Goal: Task Accomplishment & Management: Manage account settings

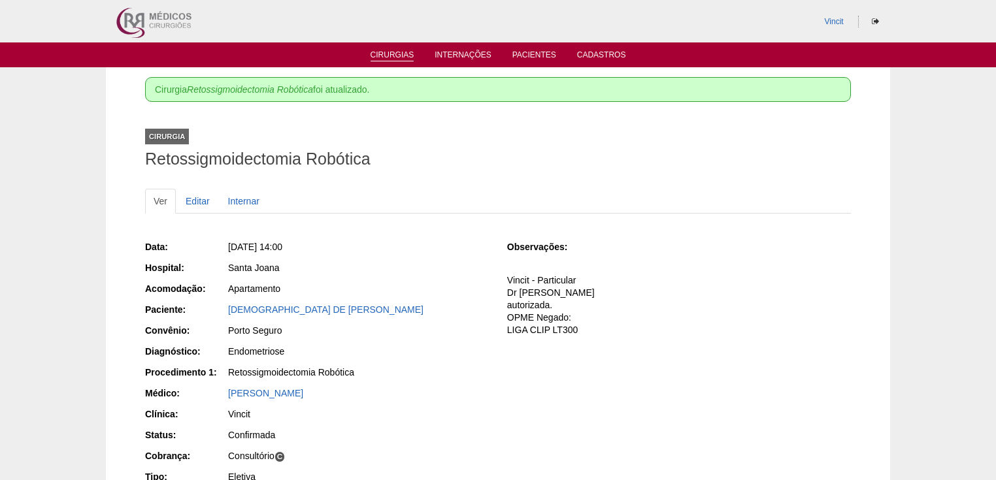
click at [386, 56] on link "Cirurgias" at bounding box center [393, 55] width 44 height 11
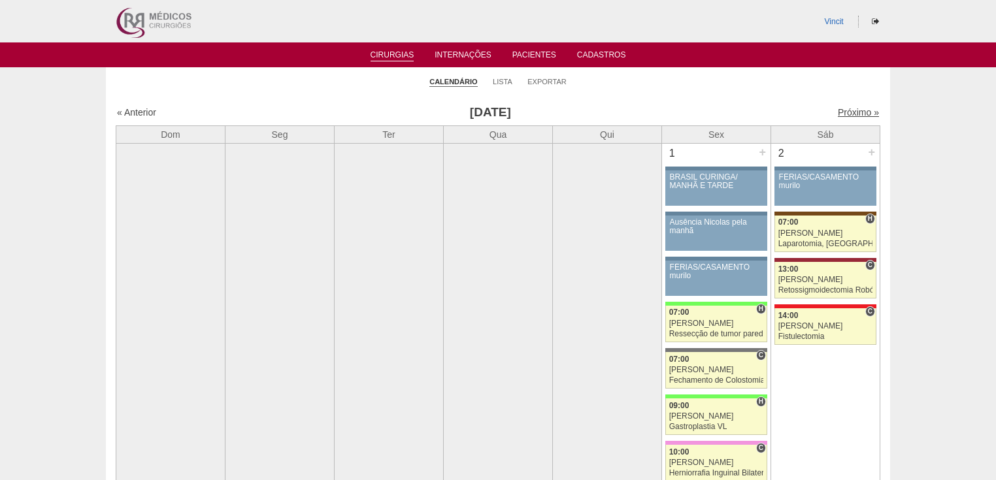
click at [839, 111] on link "Próximo »" at bounding box center [858, 112] width 41 height 10
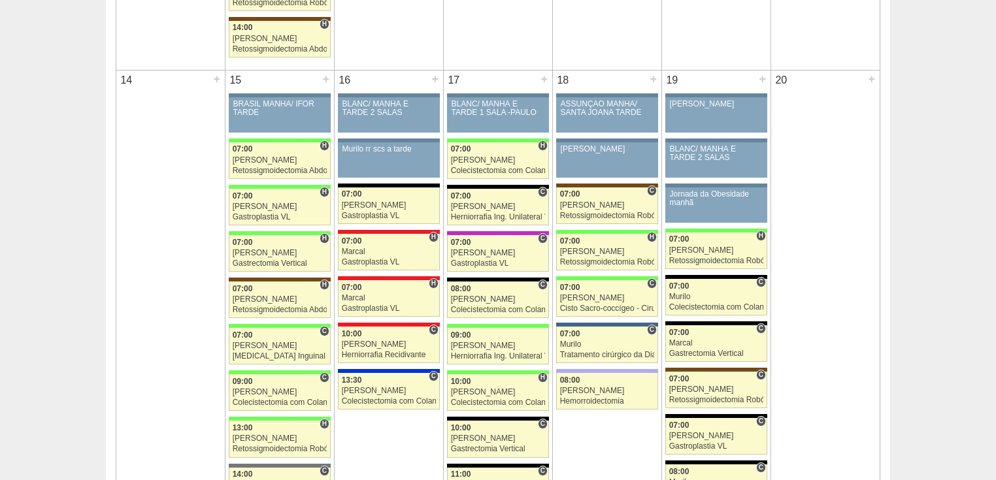
scroll to position [1412, 0]
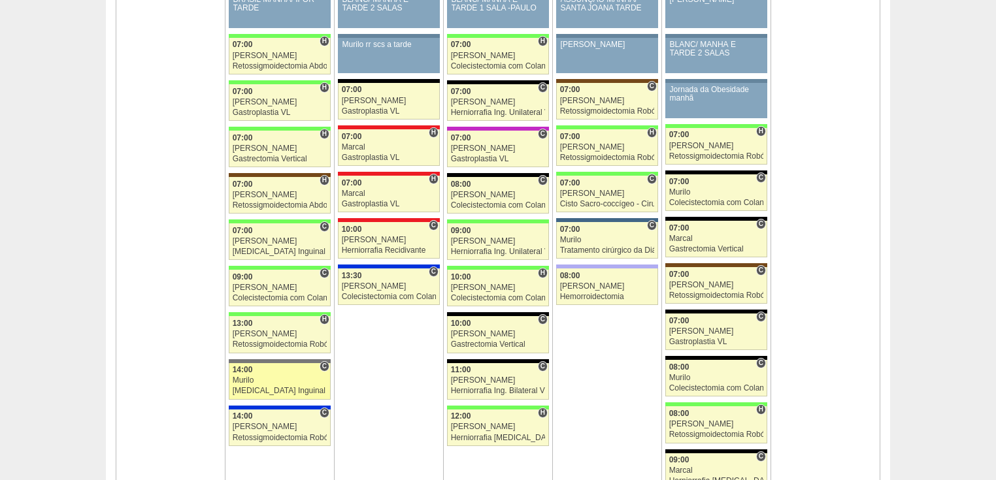
click at [288, 387] on div "Hernia Inguinal Bilateral Robótica" at bounding box center [280, 391] width 95 height 8
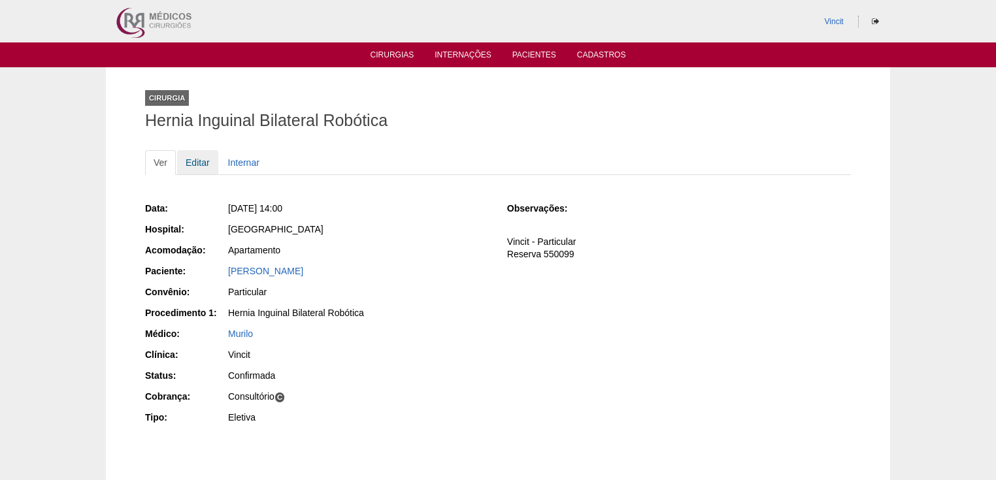
click at [207, 165] on link "Editar" at bounding box center [197, 162] width 41 height 25
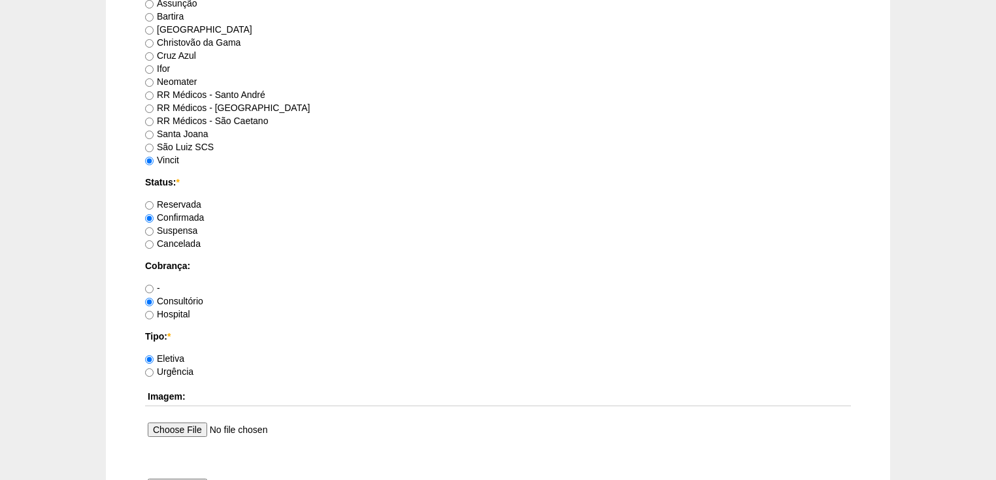
scroll to position [1098, 0]
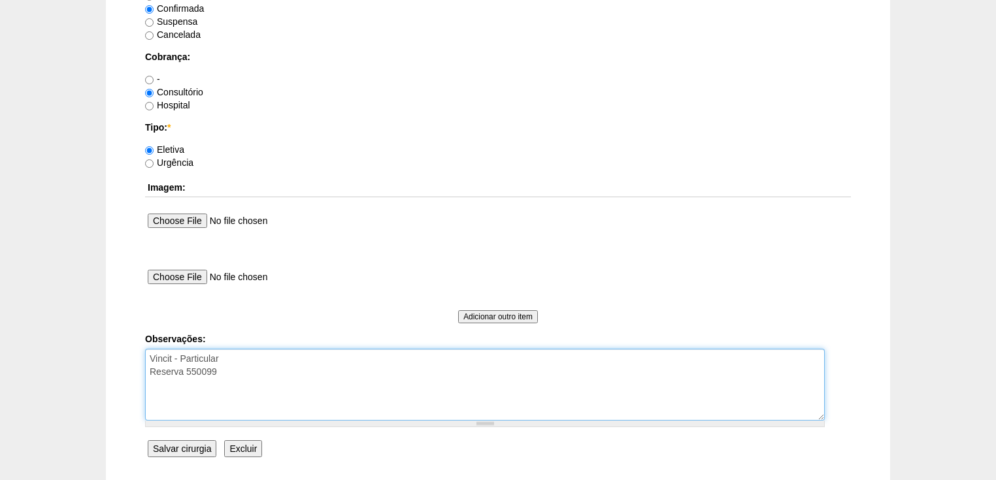
click at [224, 359] on textarea "Vincit - Particular Reserva 550099" at bounding box center [485, 385] width 680 height 72
click at [202, 370] on textarea "Vincit - Particular Reserva 550099" at bounding box center [485, 385] width 680 height 72
type textarea "Vincit - Particular Anestesia Dr. Renan Reserva 550099"
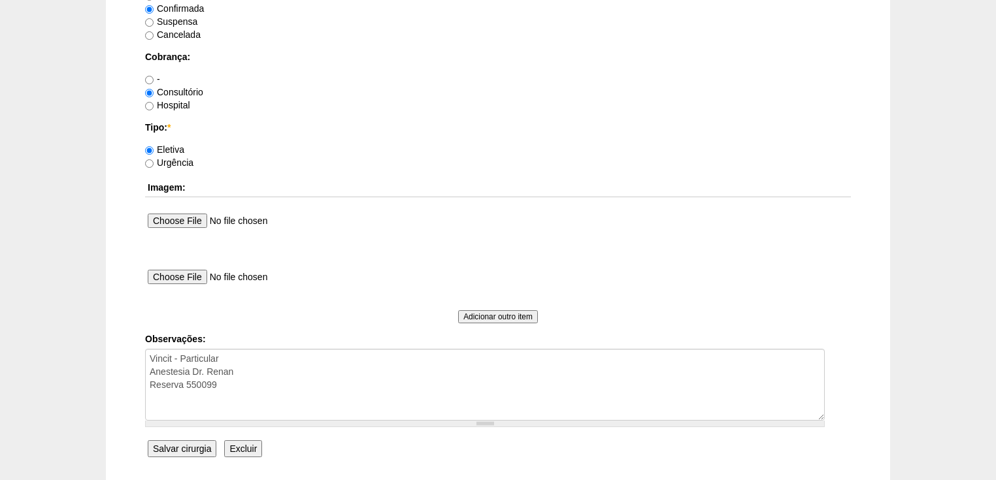
click at [173, 448] on input "Salvar cirurgia" at bounding box center [182, 449] width 69 height 17
